Goal: Information Seeking & Learning: Check status

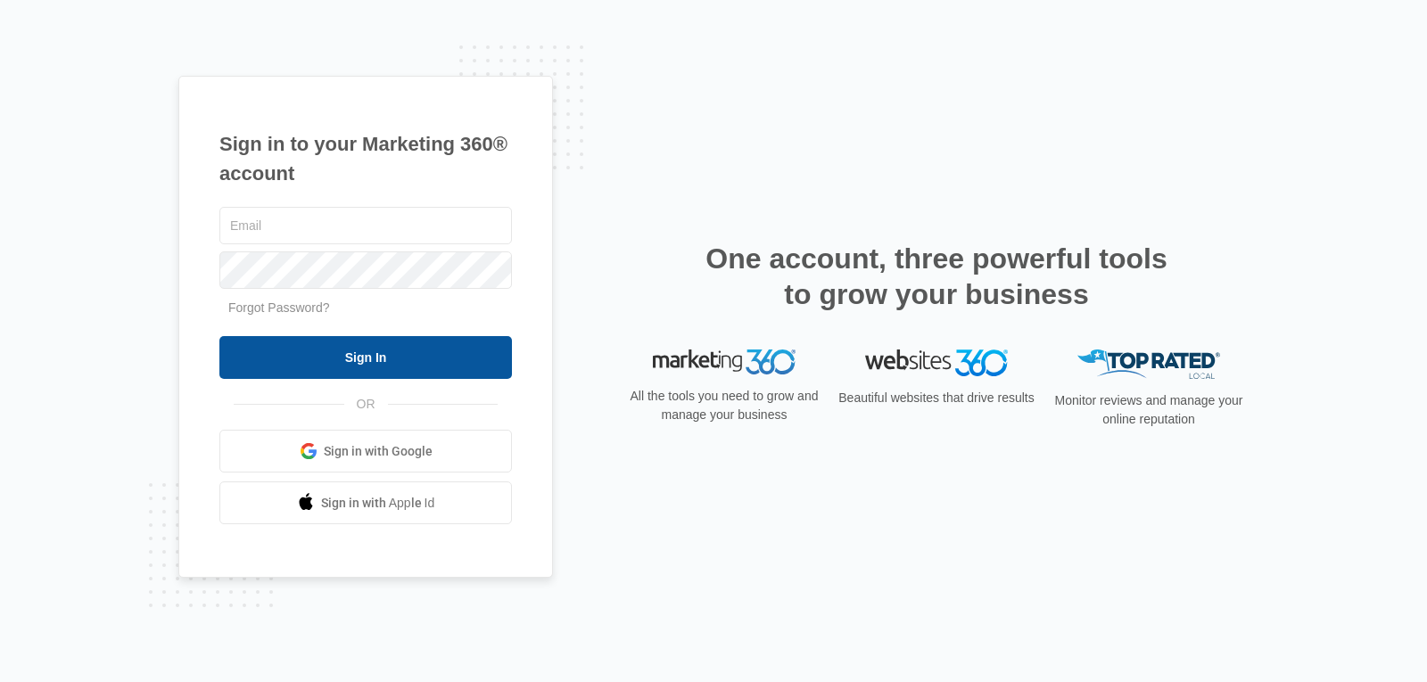
type input "[EMAIL_ADDRESS][DOMAIN_NAME]"
click at [338, 361] on input "Sign In" at bounding box center [365, 357] width 292 height 43
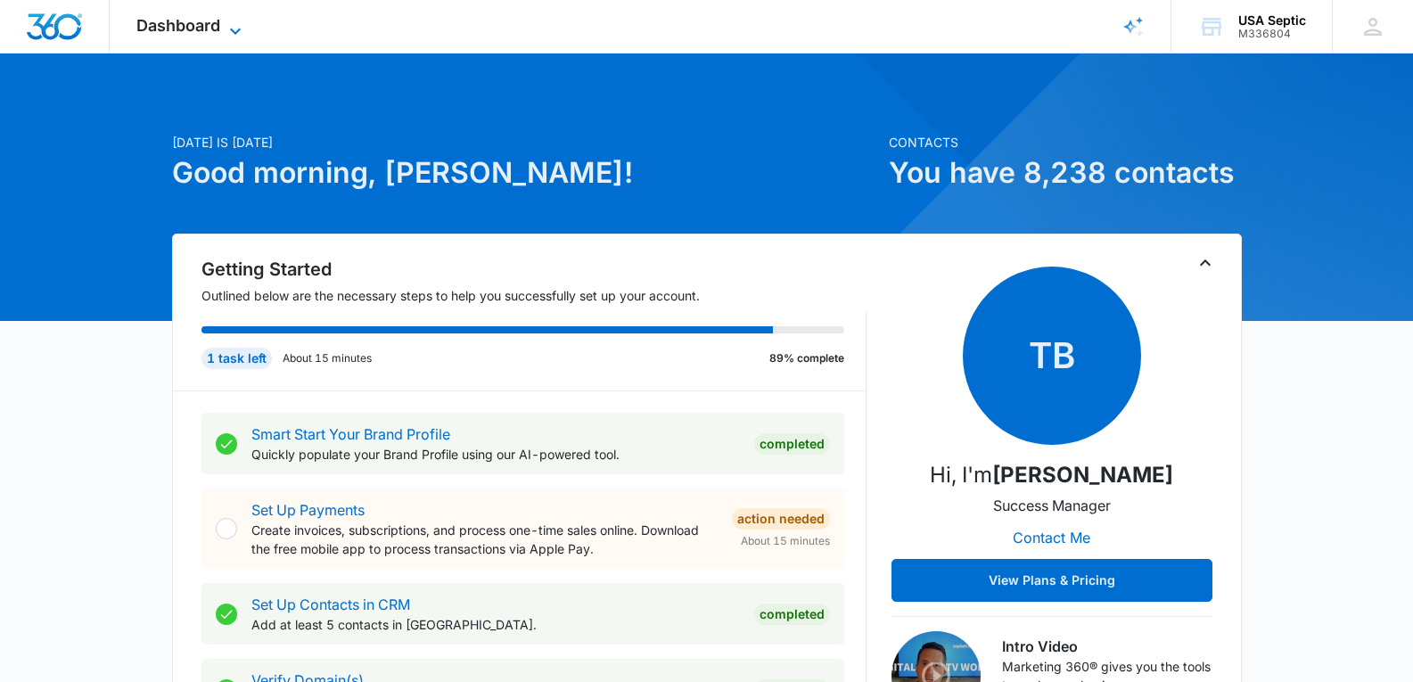
click at [234, 28] on icon at bounding box center [235, 31] width 21 height 21
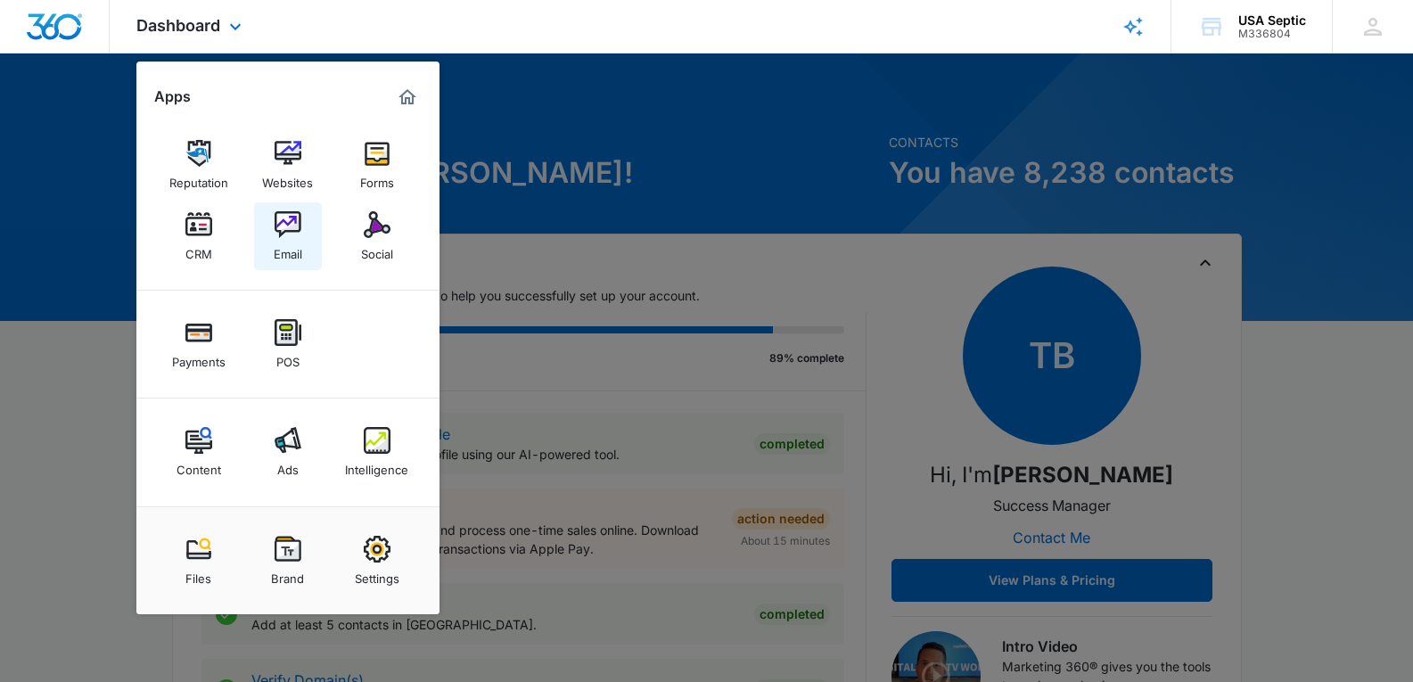
click at [256, 218] on link "Email" at bounding box center [288, 236] width 68 height 68
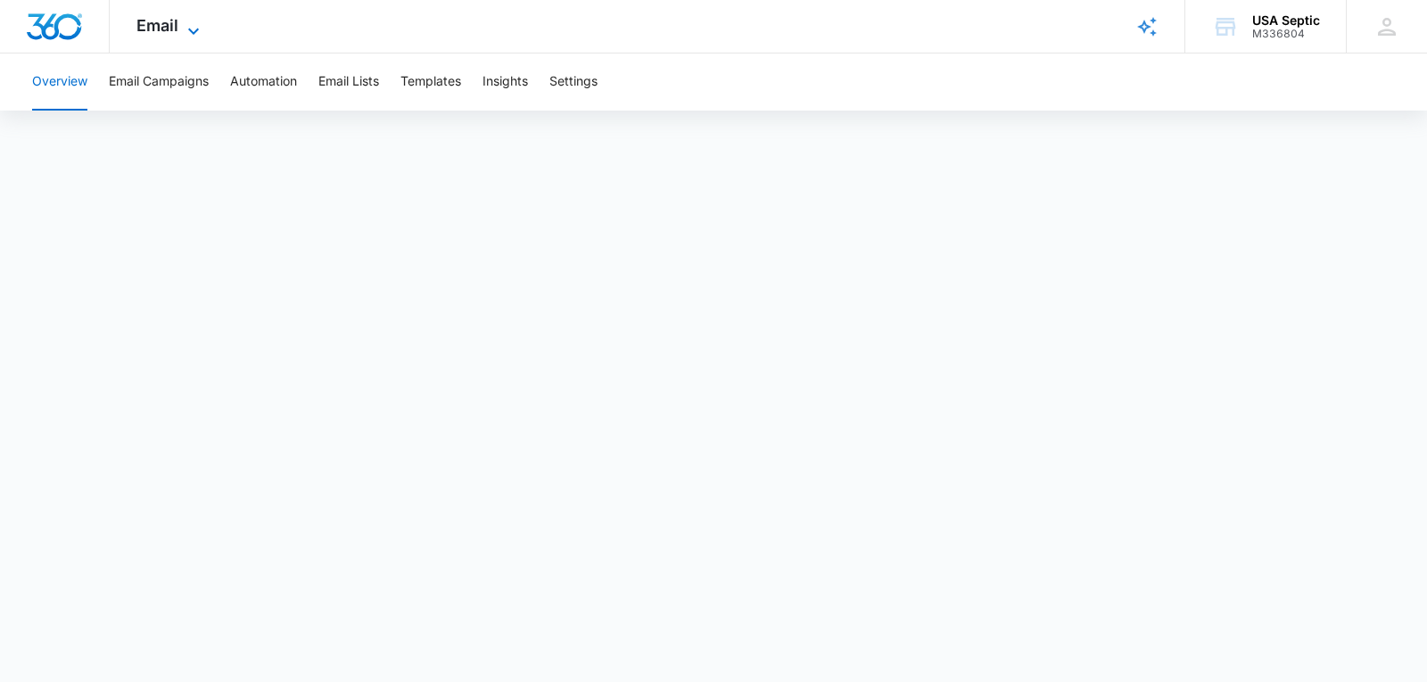
click at [187, 22] on icon at bounding box center [193, 31] width 21 height 21
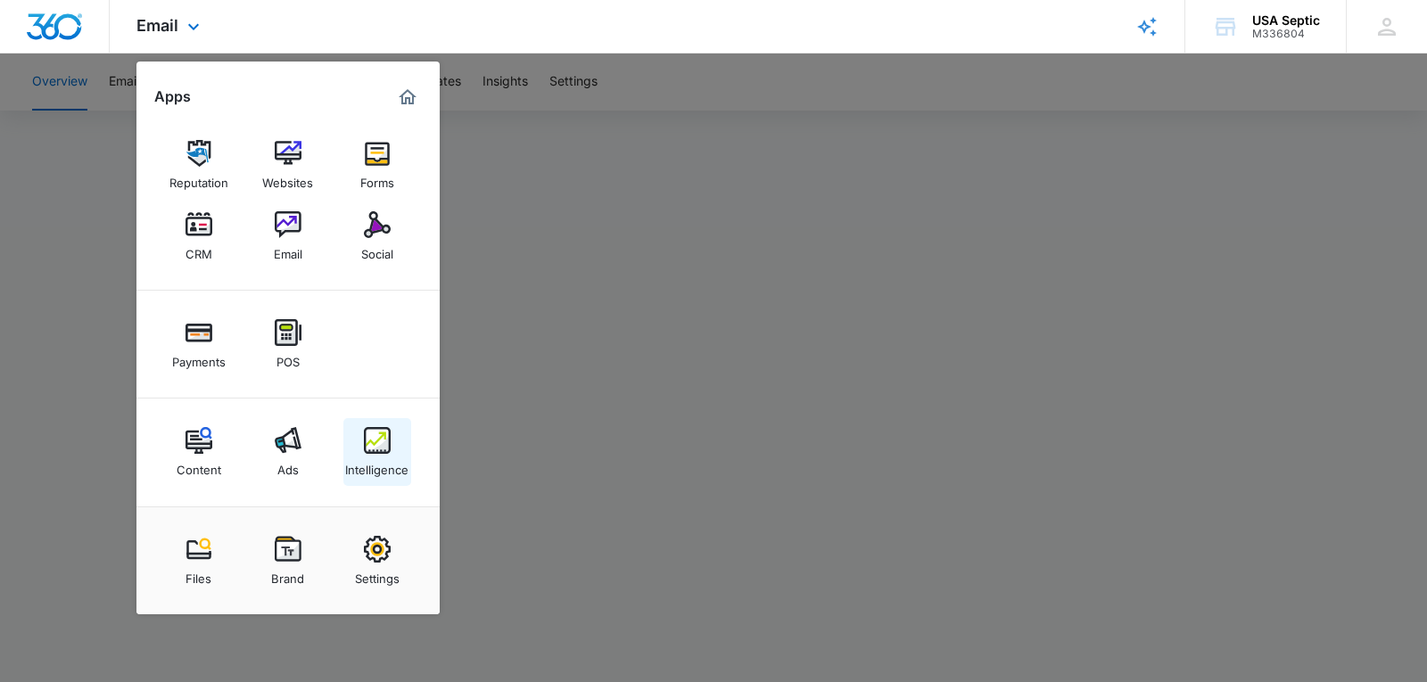
click at [370, 461] on div "Intelligence" at bounding box center [376, 465] width 63 height 23
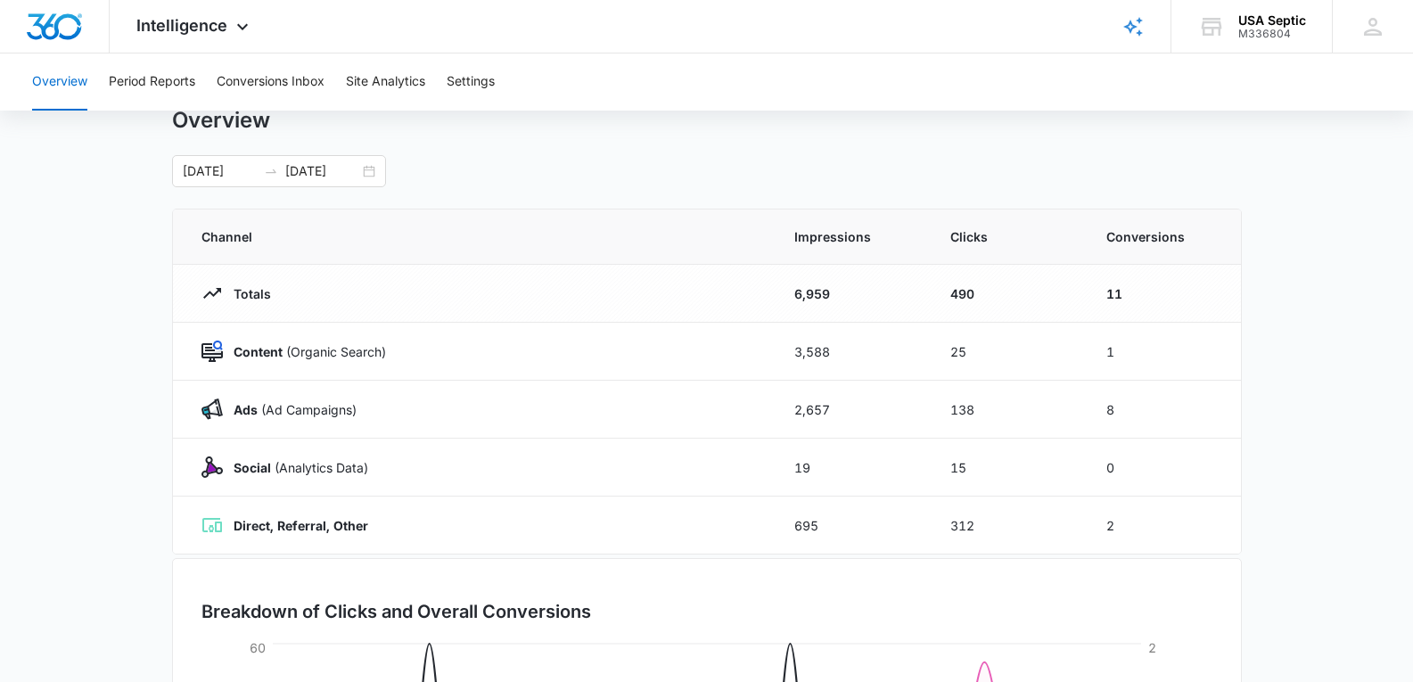
scroll to position [54, 0]
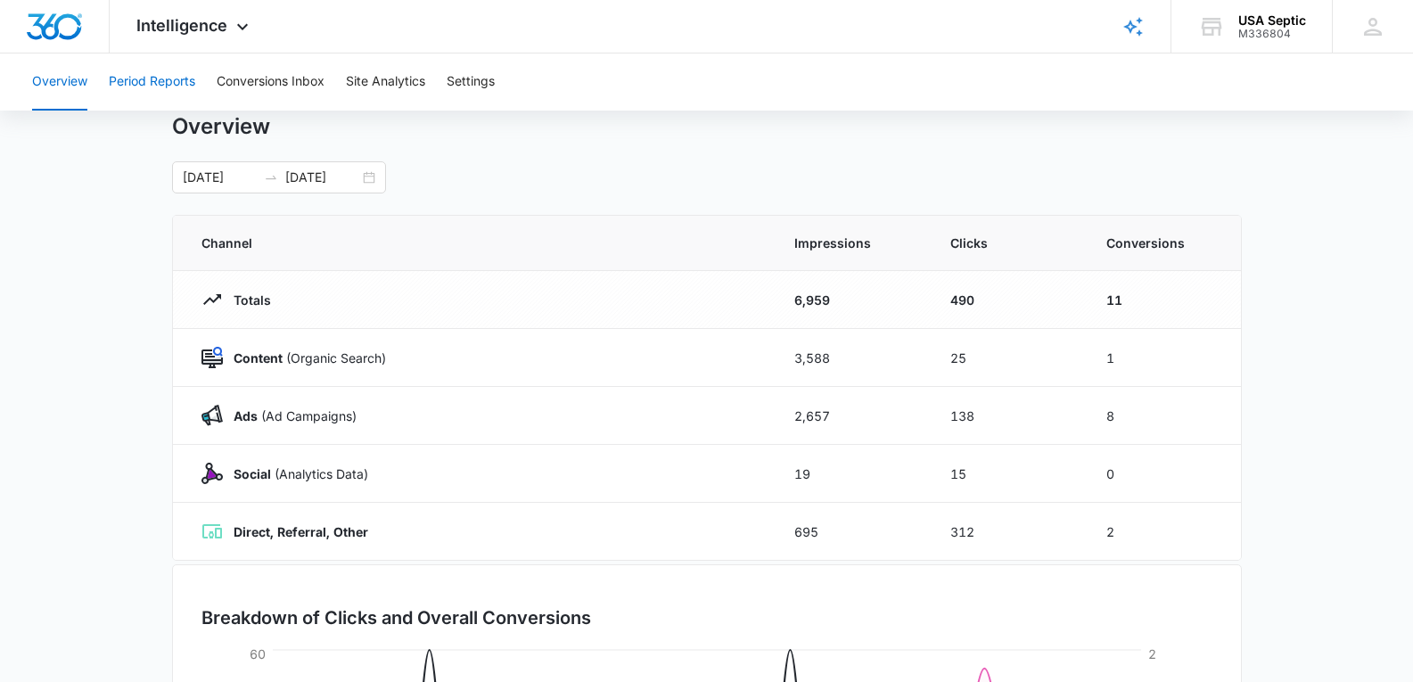
click at [184, 74] on button "Period Reports" at bounding box center [152, 82] width 86 height 57
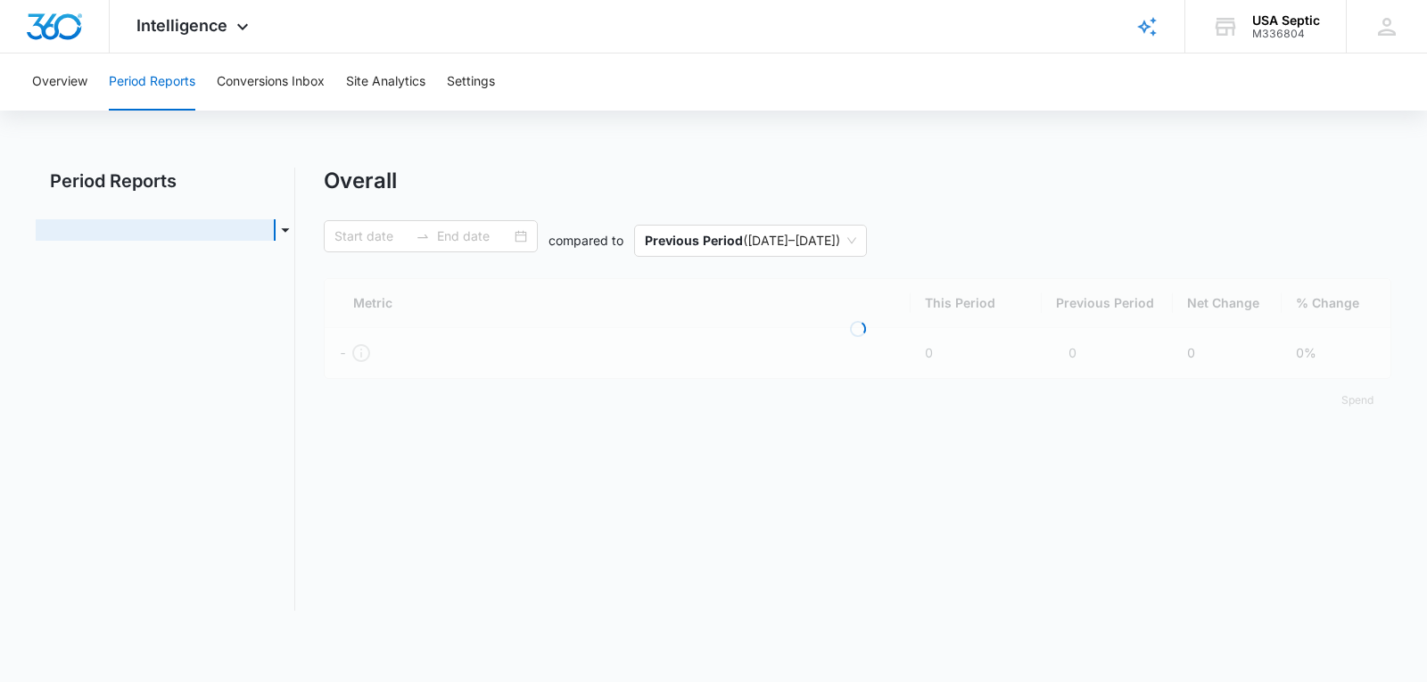
type input "[DATE]"
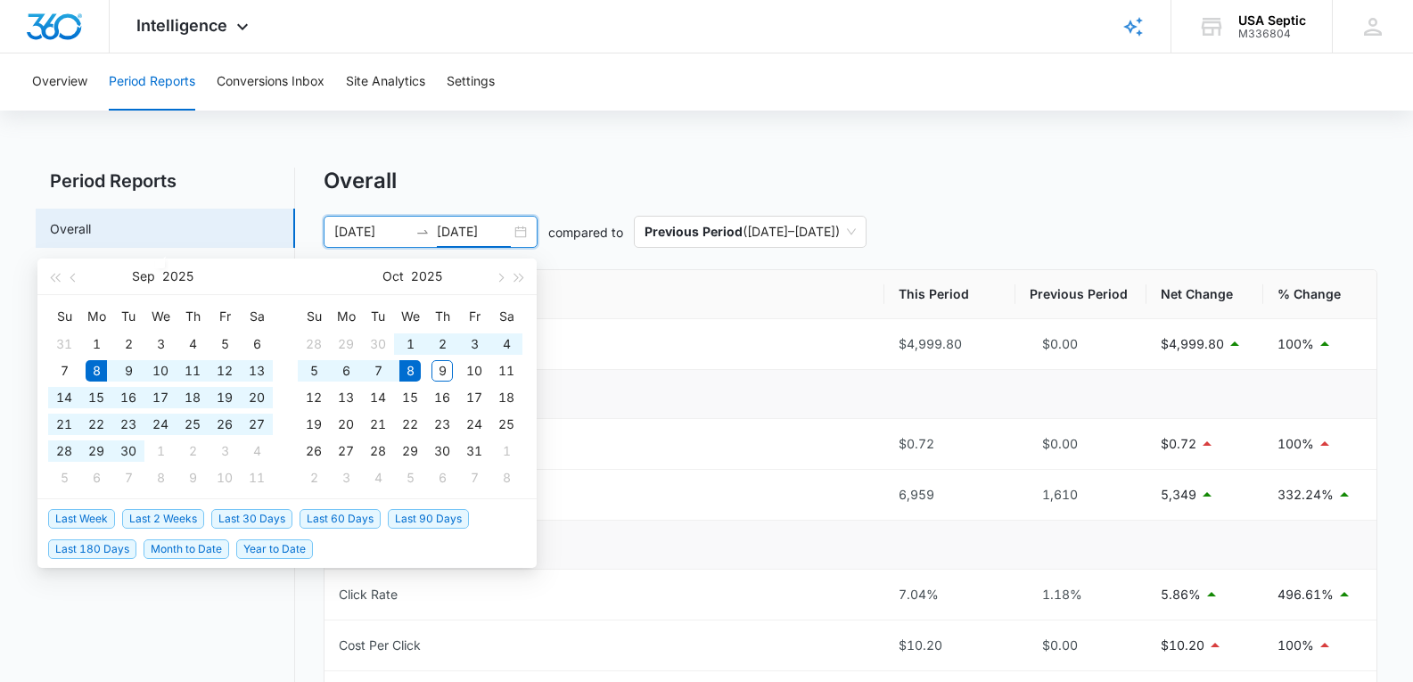
click at [483, 235] on input "[DATE]" at bounding box center [474, 232] width 74 height 20
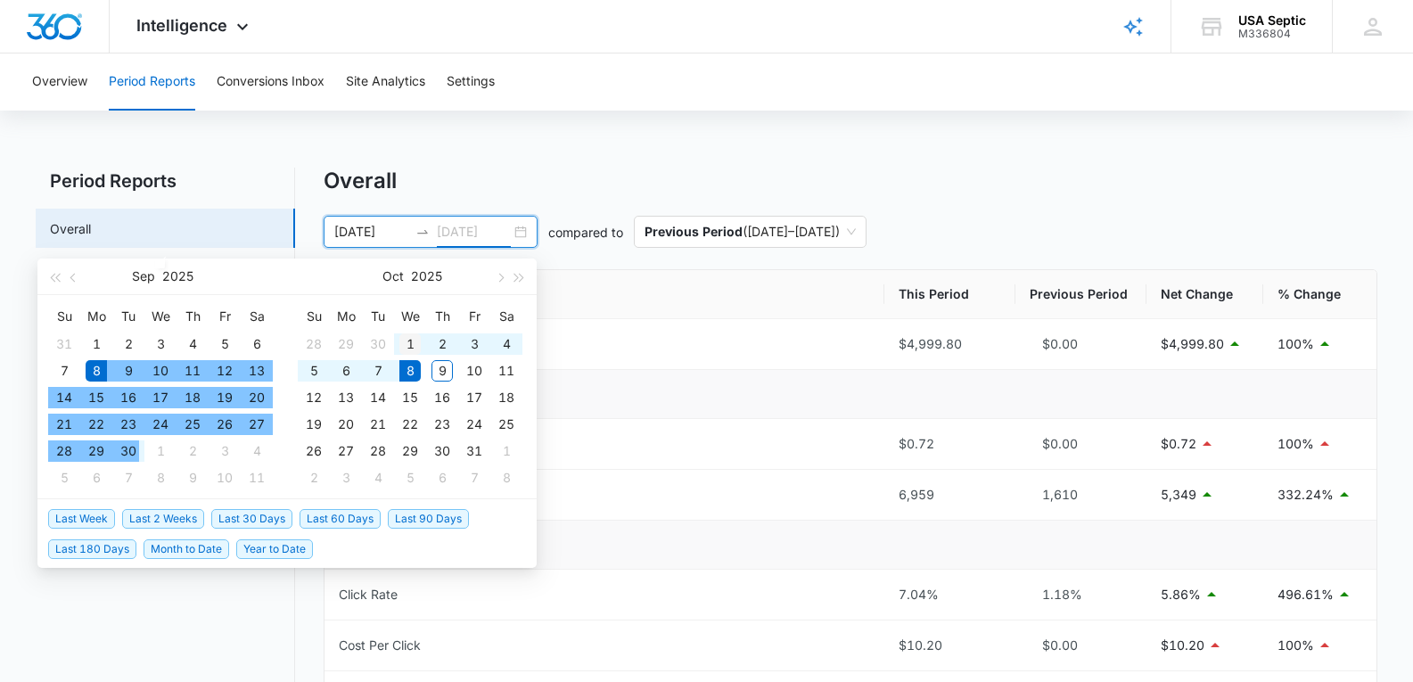
type input "[DATE]"
click at [407, 347] on div "1" at bounding box center [409, 343] width 21 height 21
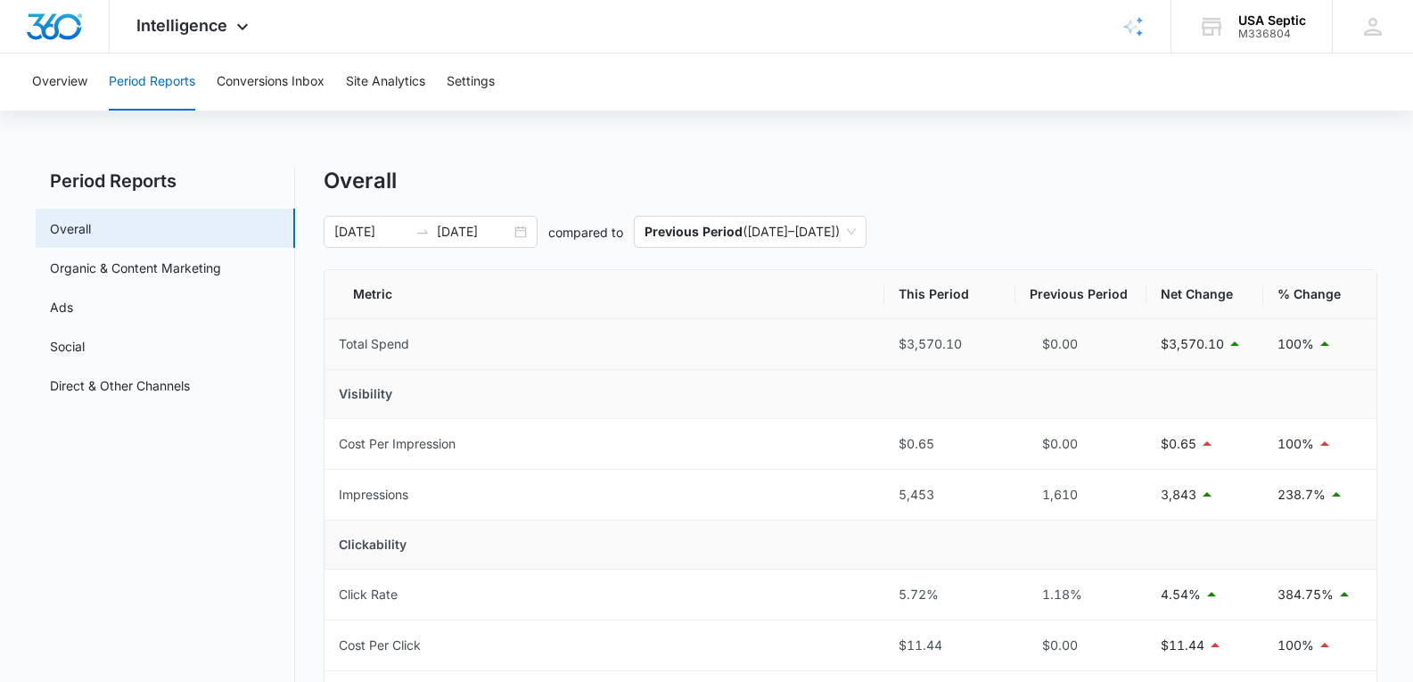
click at [635, 351] on td "Total Spend" at bounding box center [605, 344] width 561 height 51
